Goal: Information Seeking & Learning: Learn about a topic

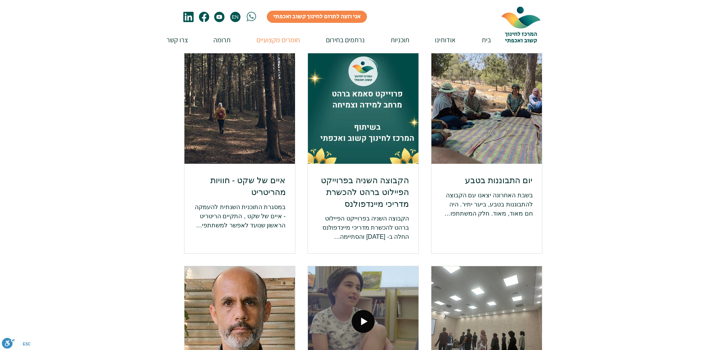
scroll to position [76, 0]
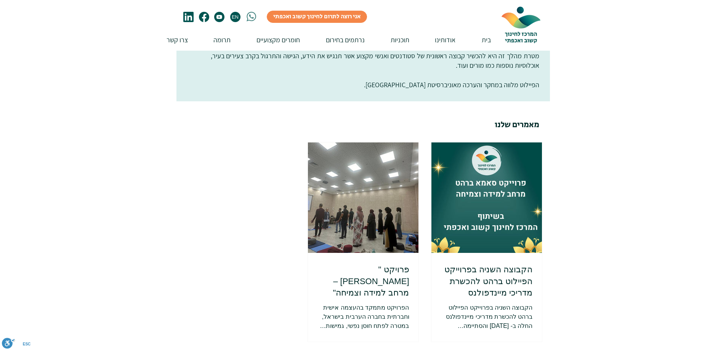
scroll to position [1258, 0]
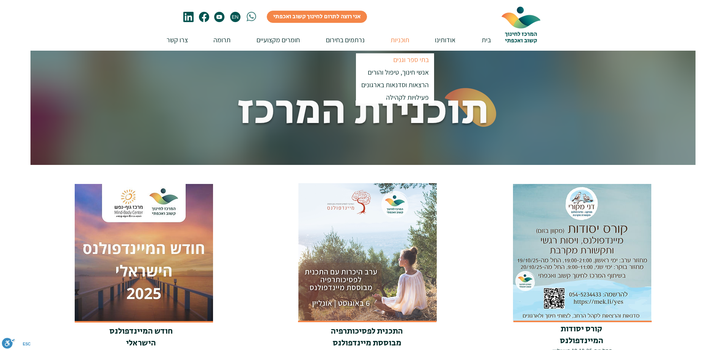
click at [406, 59] on p "בתי ספר וגנים" at bounding box center [411, 59] width 42 height 13
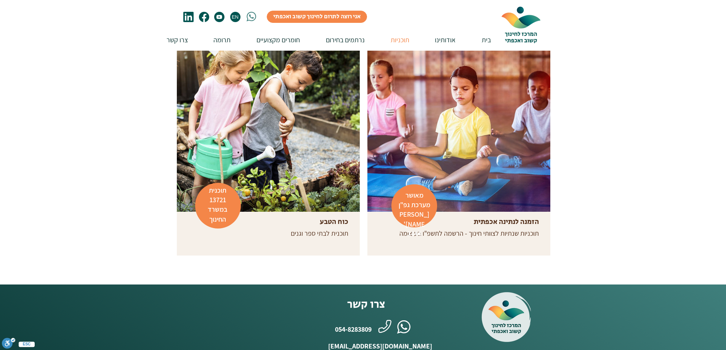
scroll to position [229, 0]
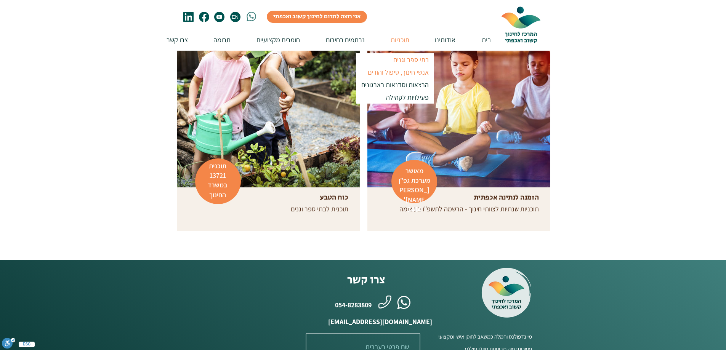
click at [412, 74] on p "אנשי חינוך, טיפול והורים" at bounding box center [398, 72] width 68 height 13
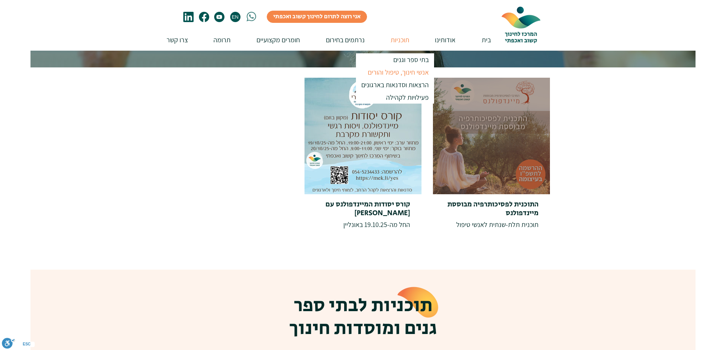
scroll to position [114, 0]
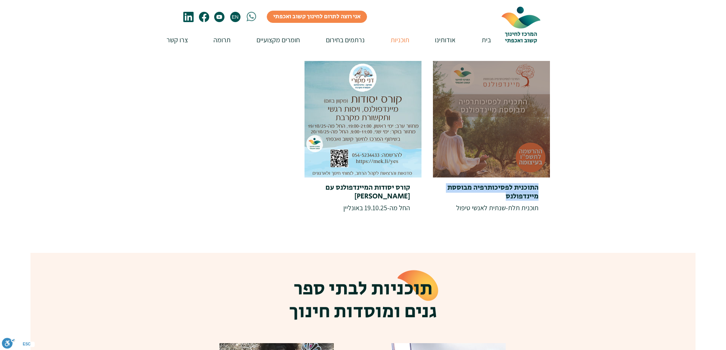
drag, startPoint x: 541, startPoint y: 187, endPoint x: 481, endPoint y: 197, distance: 61.0
click at [481, 197] on div "התוכנית לפסיכותרפיה מבוססת מיינדפולנס תוכנית תלת-שנתית לאנשי טיפול" at bounding box center [491, 203] width 117 height 51
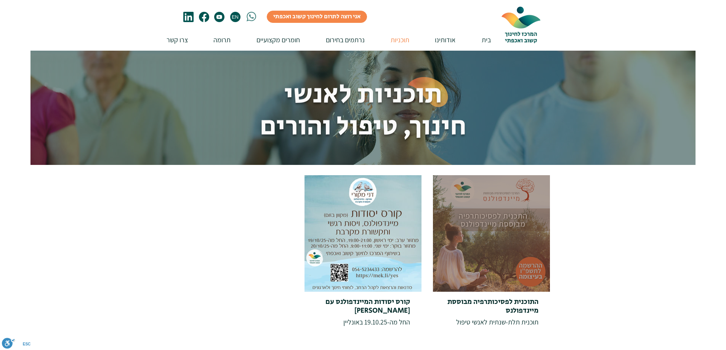
scroll to position [114, 0]
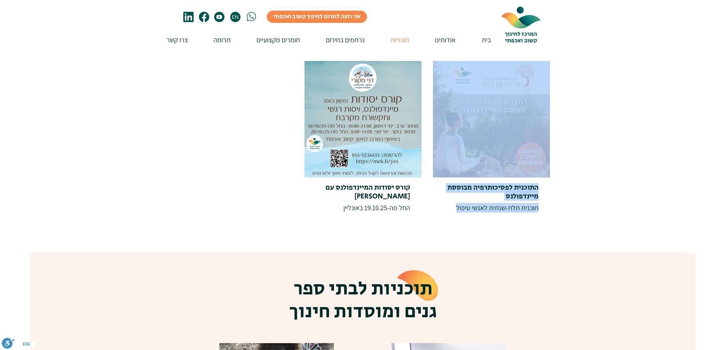
drag, startPoint x: 455, startPoint y: 206, endPoint x: 550, endPoint y: 219, distance: 96.2
click at [550, 219] on div "התוכנית לפסיכותרפיה מבוססת מיינדפולנס תוכנית תלת-שנתית לאנשי טיפול קורס יסודות …" at bounding box center [363, 145] width 726 height 189
copy div "התוכנית לפסיכותרפיה מבוססת מיינדפולנס תוכנית תלת-שנתית לאנשי טיפול"
